Goal: Information Seeking & Learning: Learn about a topic

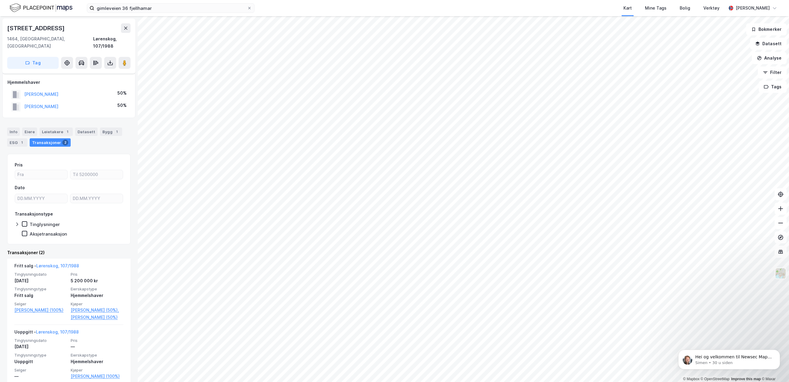
scroll to position [9, 0]
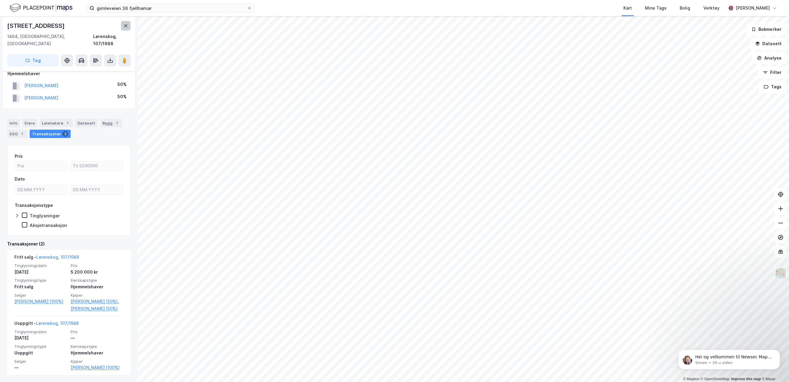
click at [122, 28] on button at bounding box center [126, 26] width 10 height 10
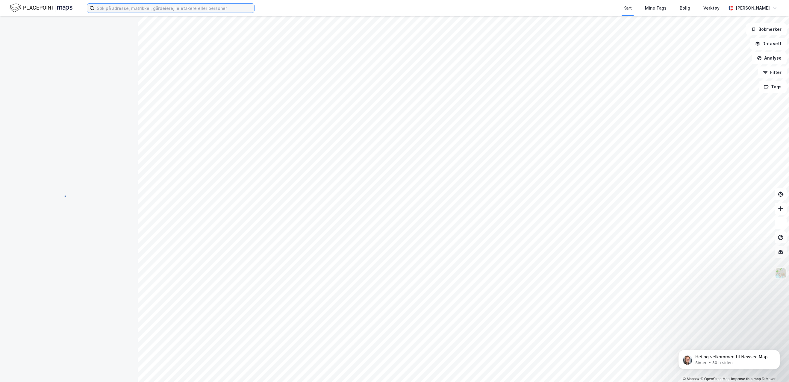
click at [146, 9] on input at bounding box center [174, 8] width 160 height 9
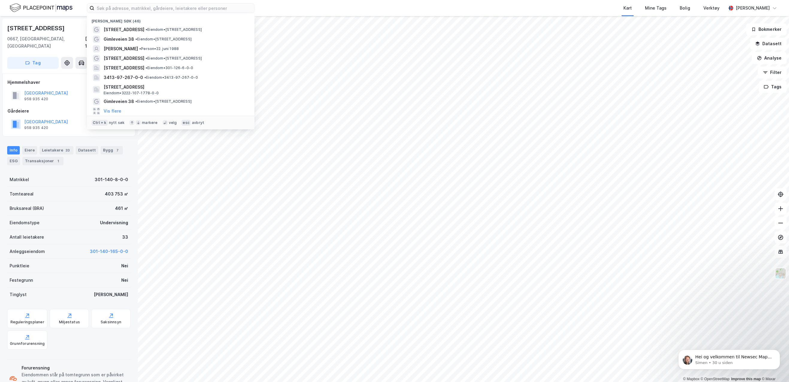
click at [53, 7] on img at bounding box center [41, 8] width 63 height 10
